Goal: Task Accomplishment & Management: Manage account settings

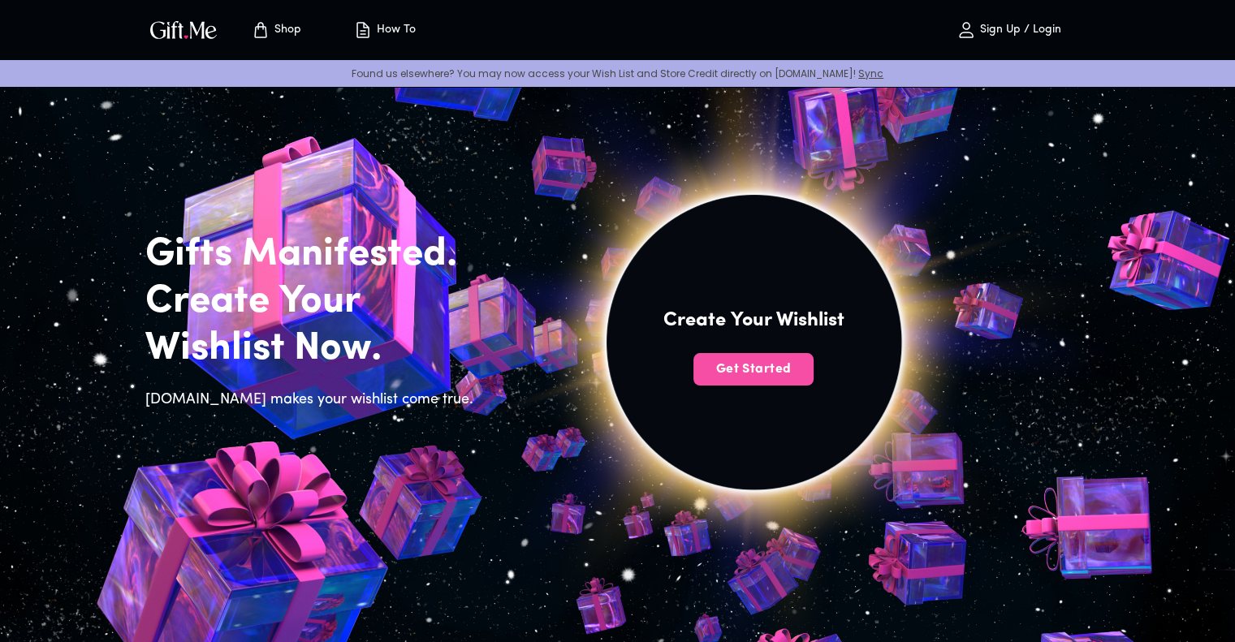
click at [715, 370] on span "Get Started" at bounding box center [754, 370] width 120 height 18
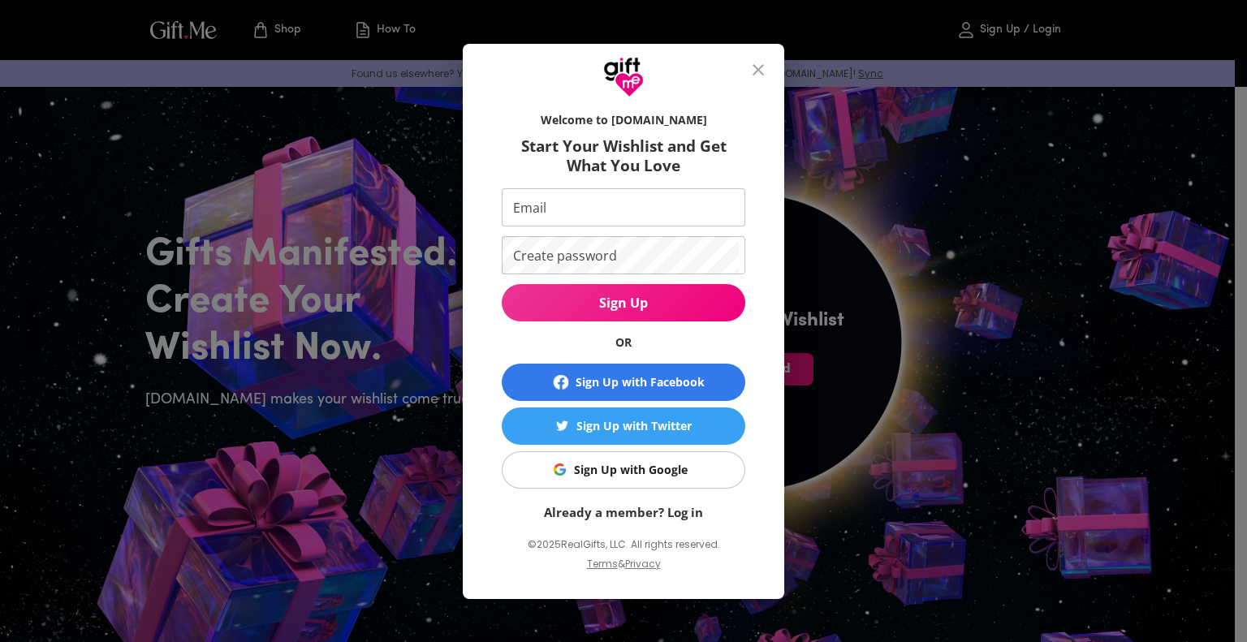
click at [602, 467] on div "Sign Up with Google" at bounding box center [631, 470] width 114 height 18
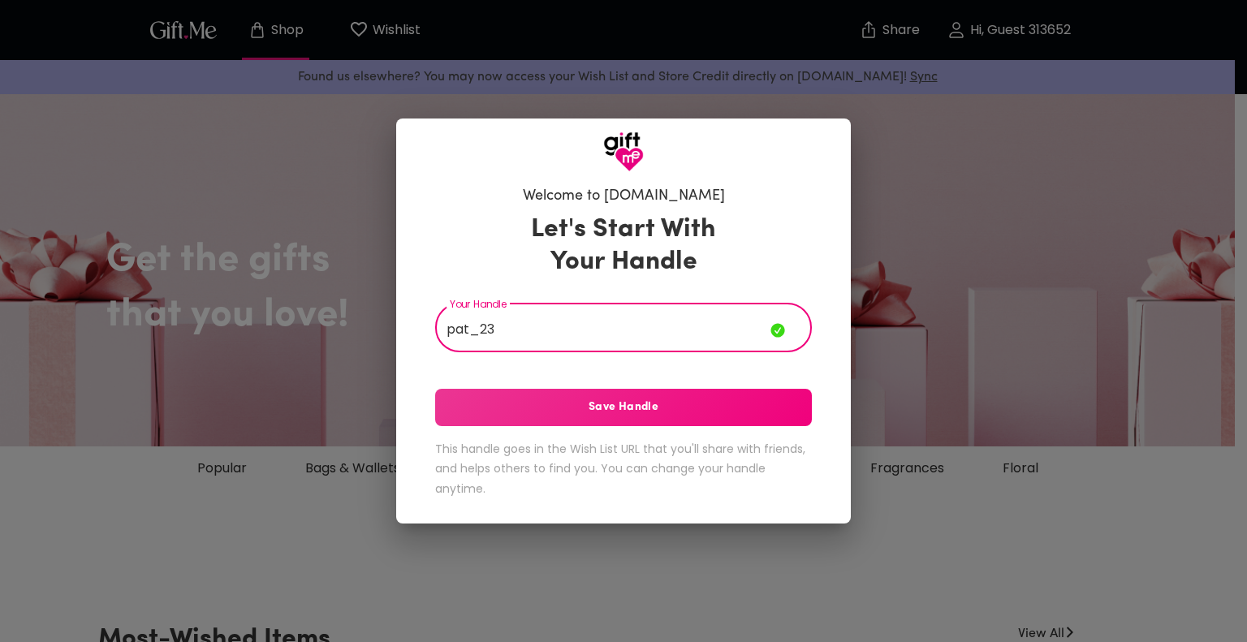
type input "pat_23"
click at [685, 412] on span "Save Handle" at bounding box center [623, 408] width 377 height 18
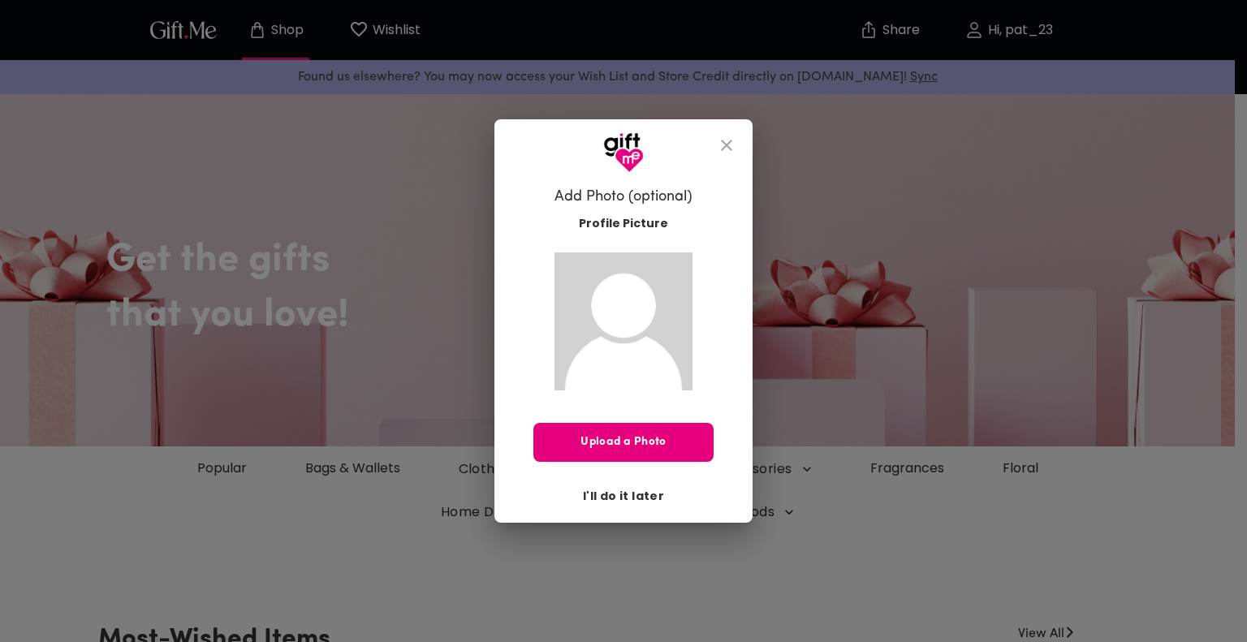
click at [614, 491] on span "I'll do it later" at bounding box center [623, 496] width 81 height 18
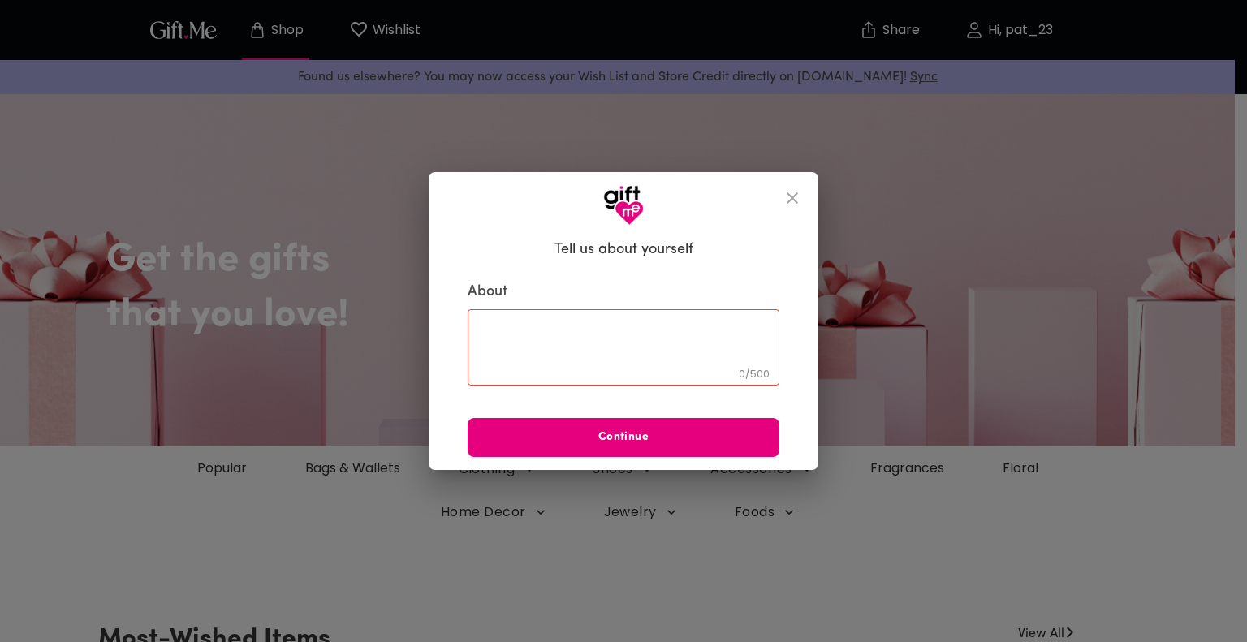
click at [801, 199] on icon "close" at bounding box center [792, 197] width 19 height 19
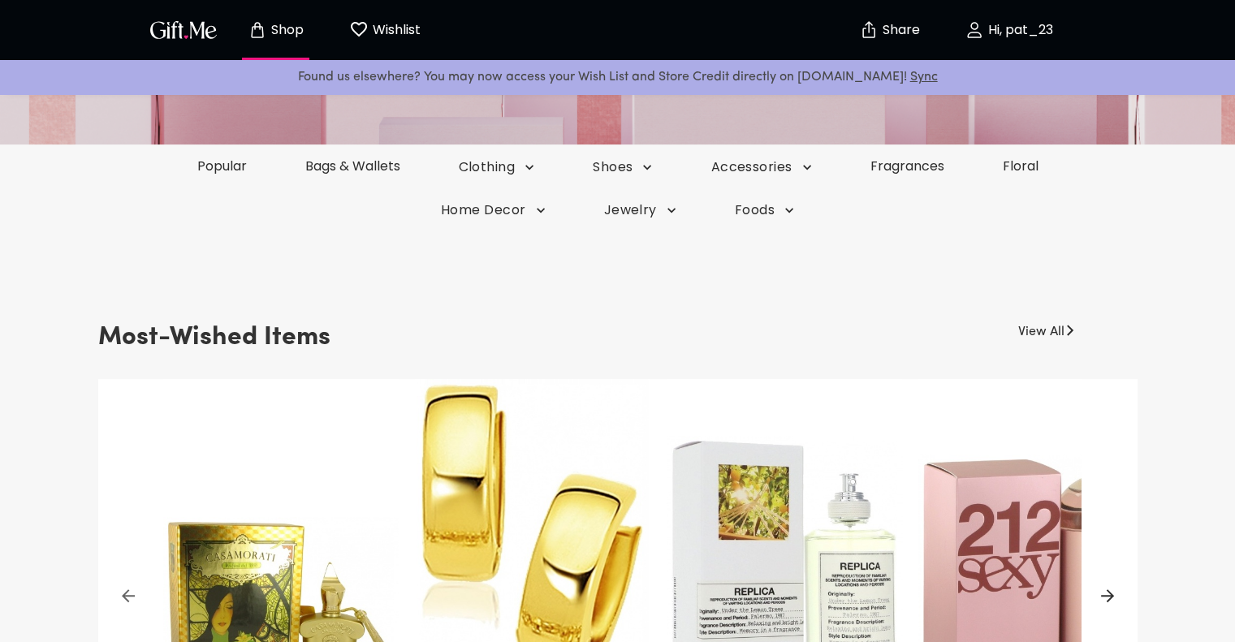
scroll to position [162, 0]
